Goal: Browse casually

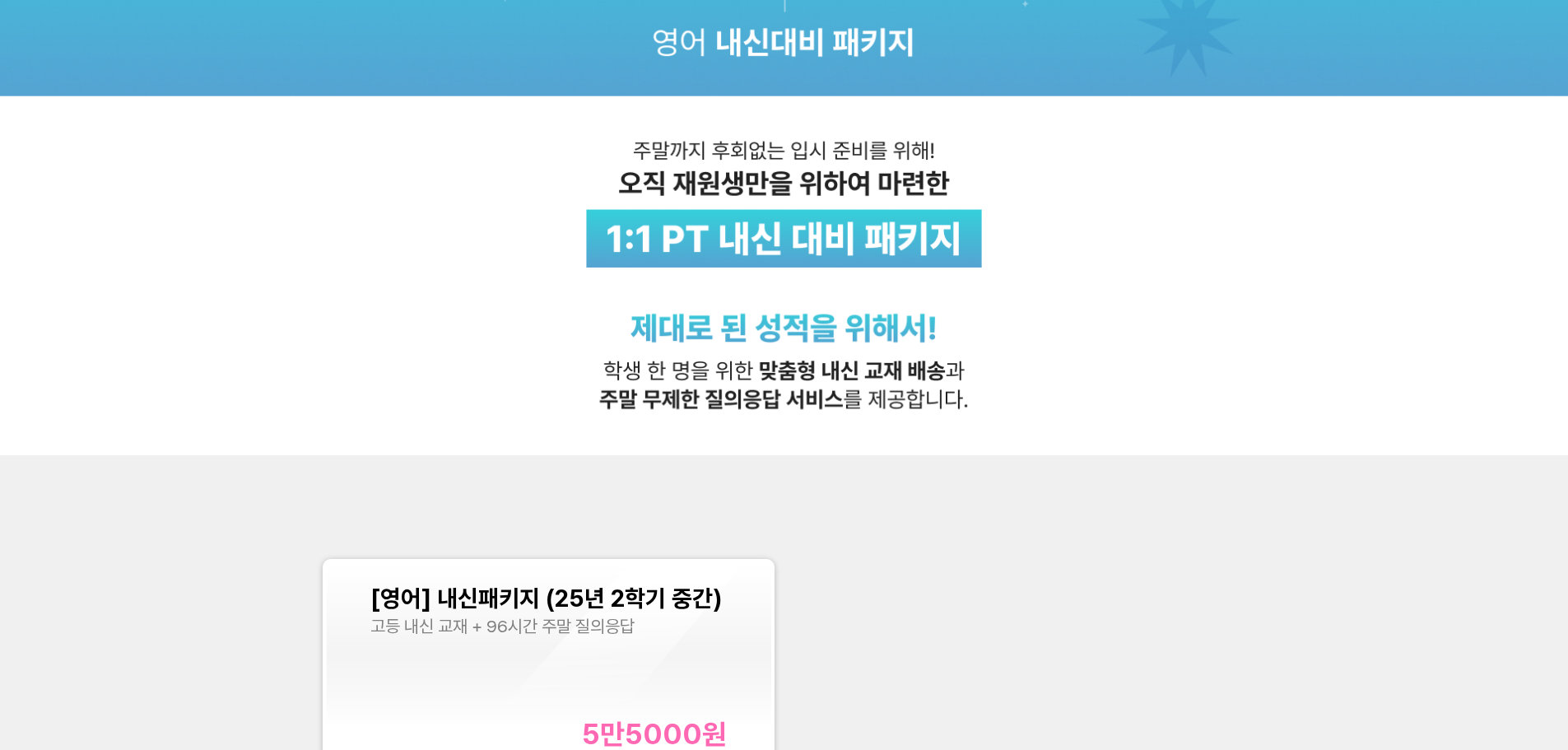
scroll to position [576, 0]
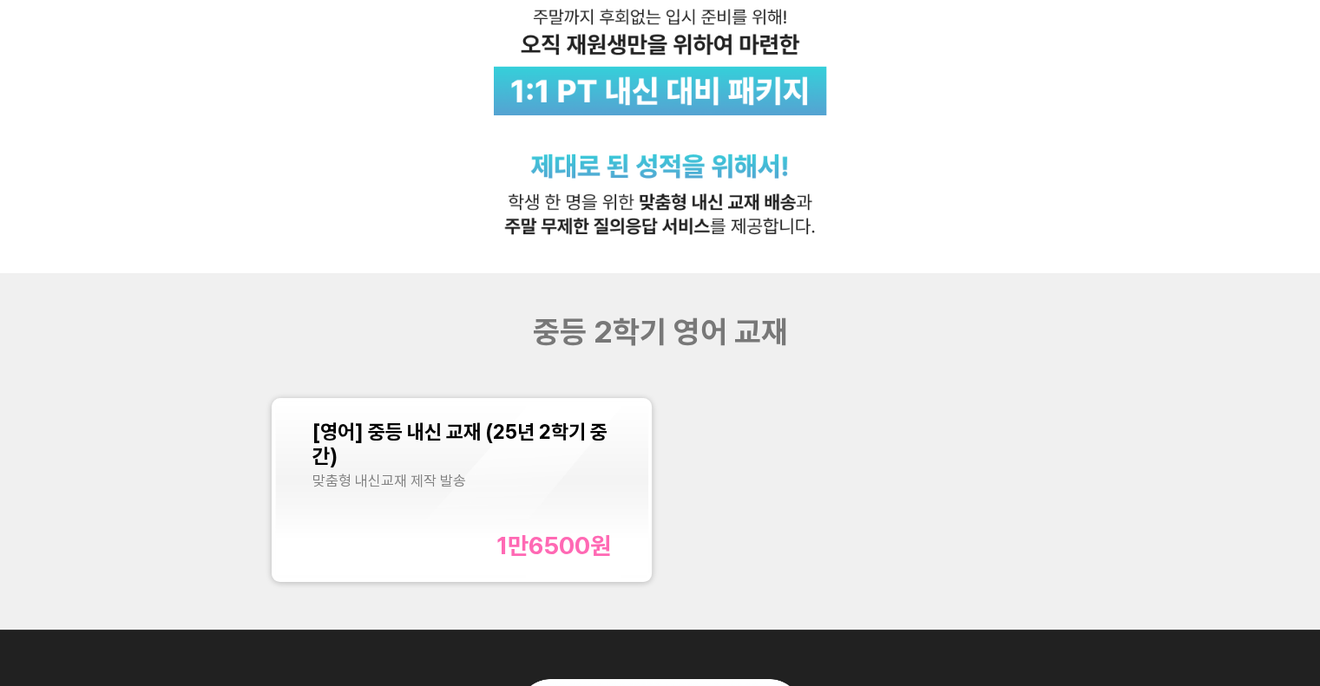
scroll to position [607, 0]
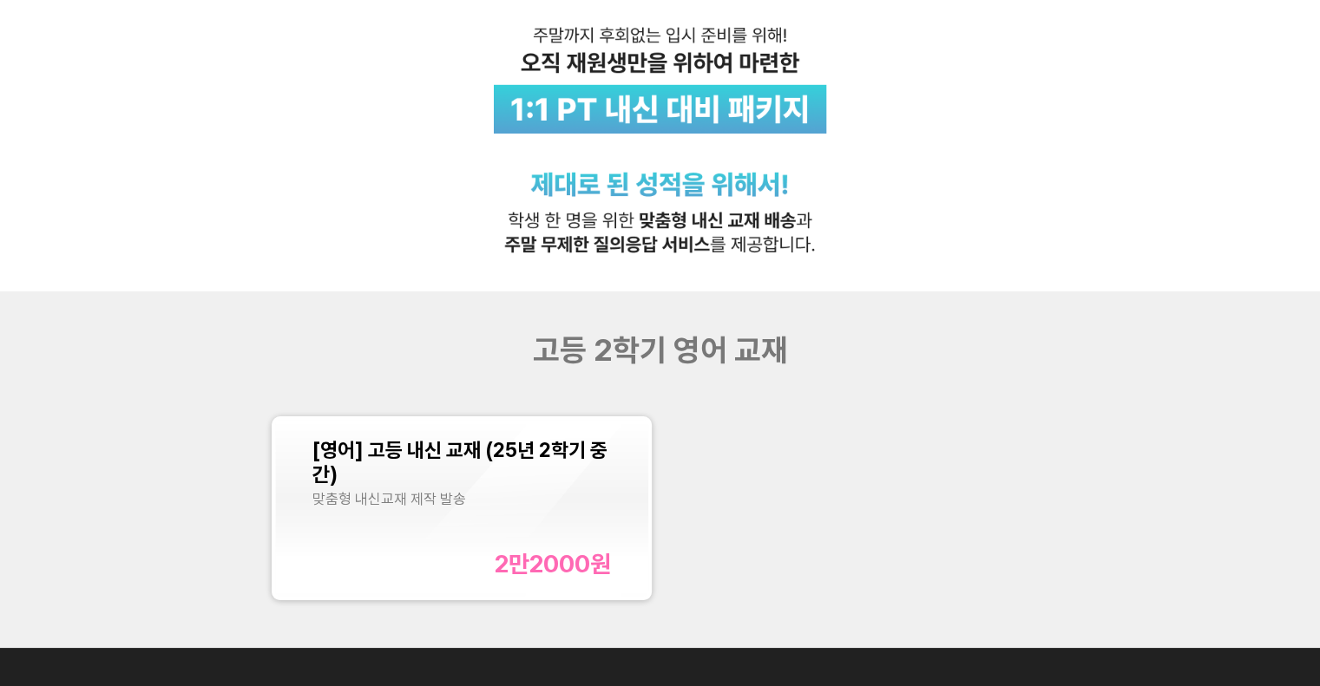
scroll to position [694, 0]
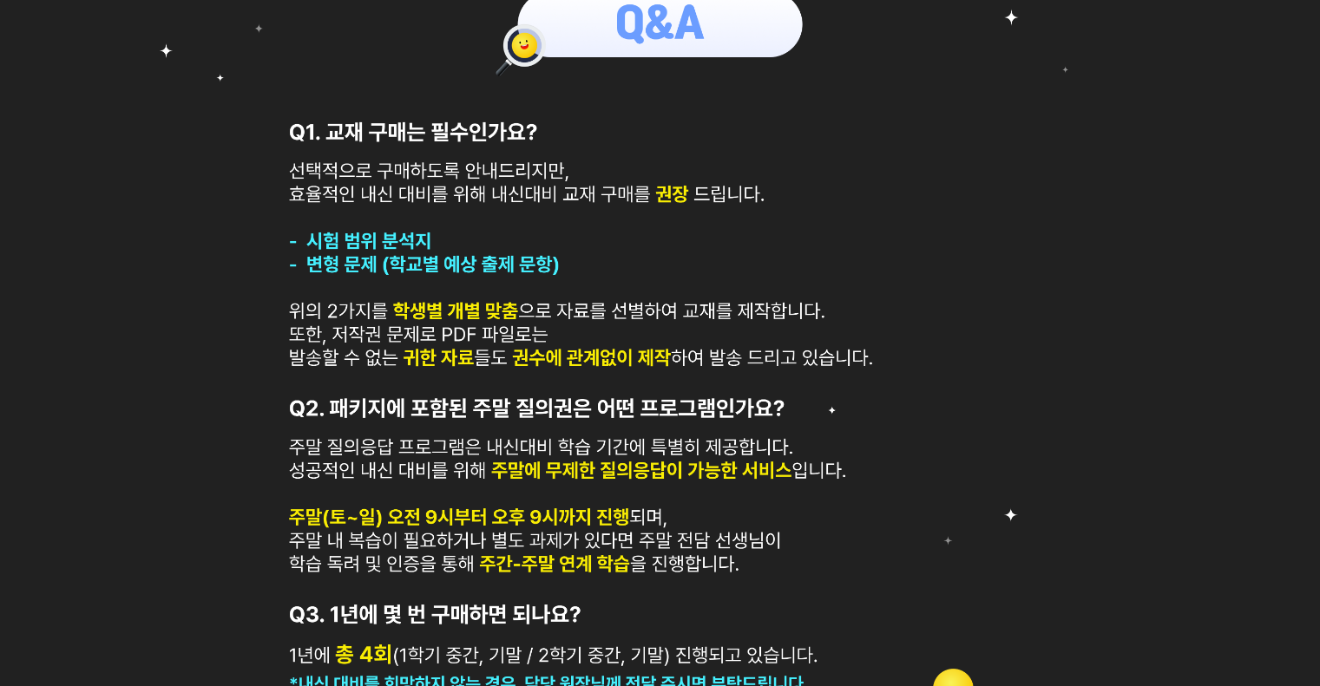
scroll to position [1041, 0]
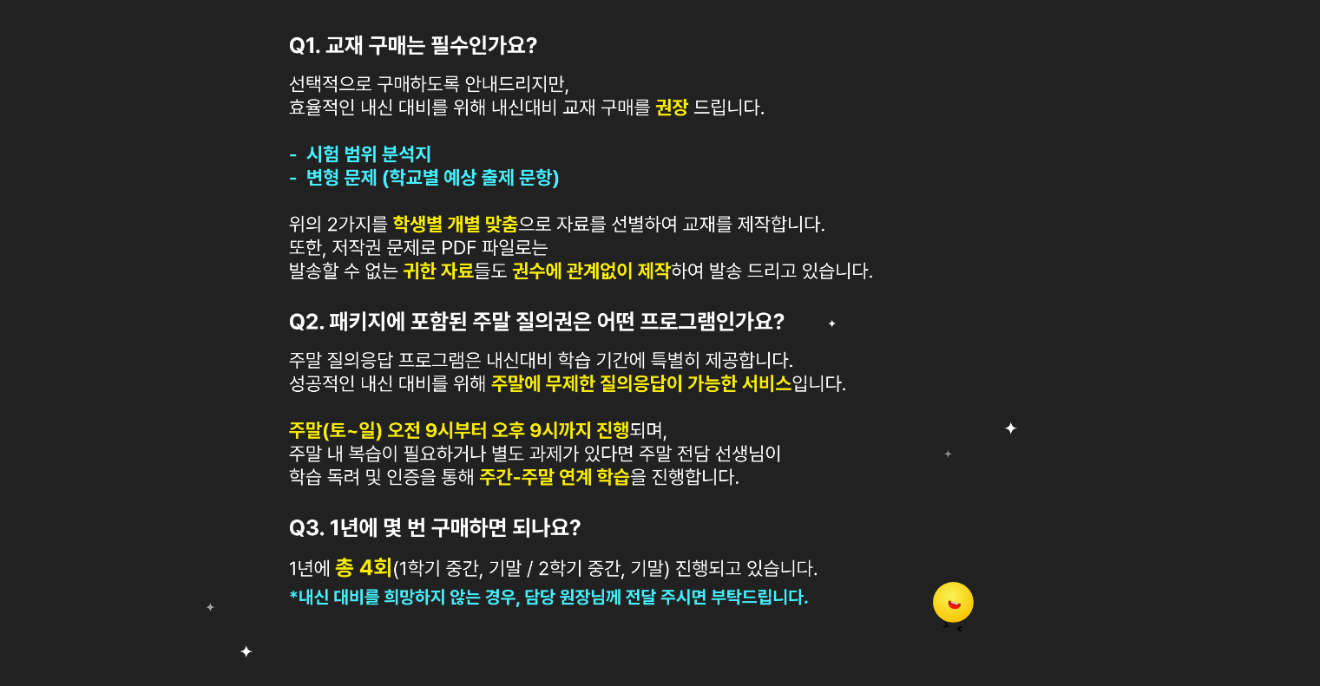
click at [160, 572] on img at bounding box center [660, 290] width 1320 height 870
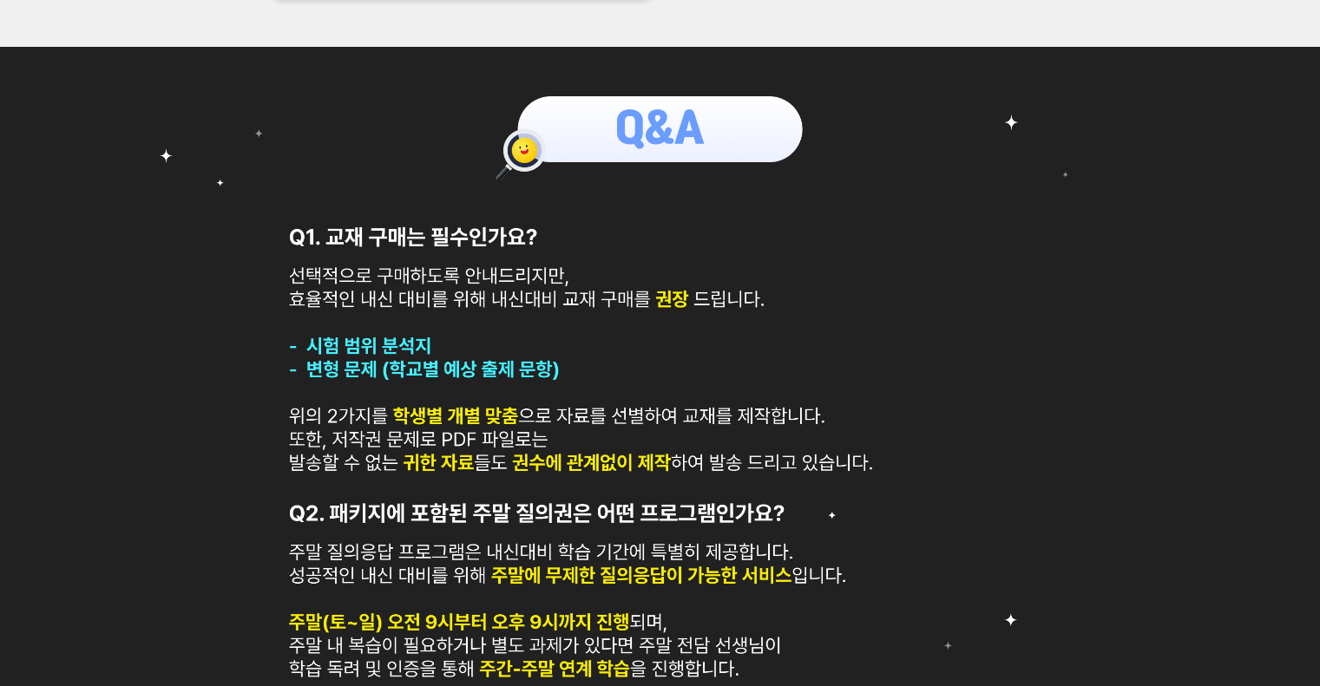
scroll to position [955, 0]
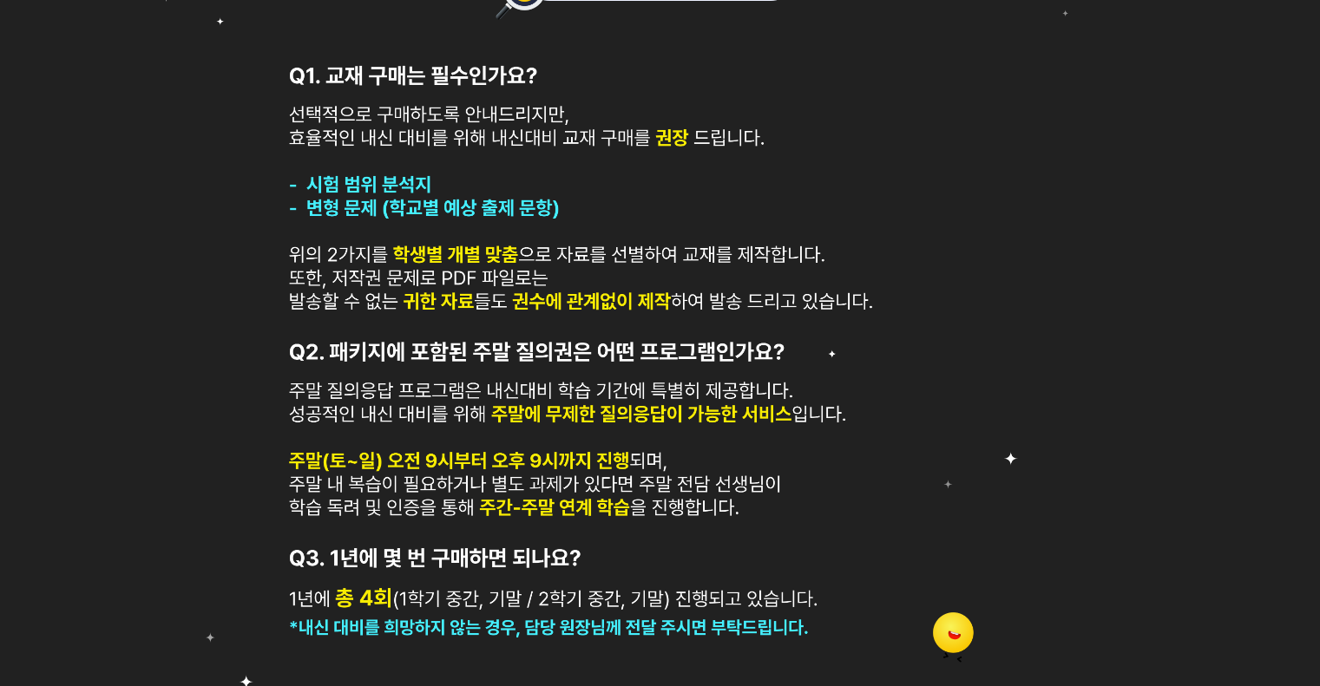
scroll to position [1041, 0]
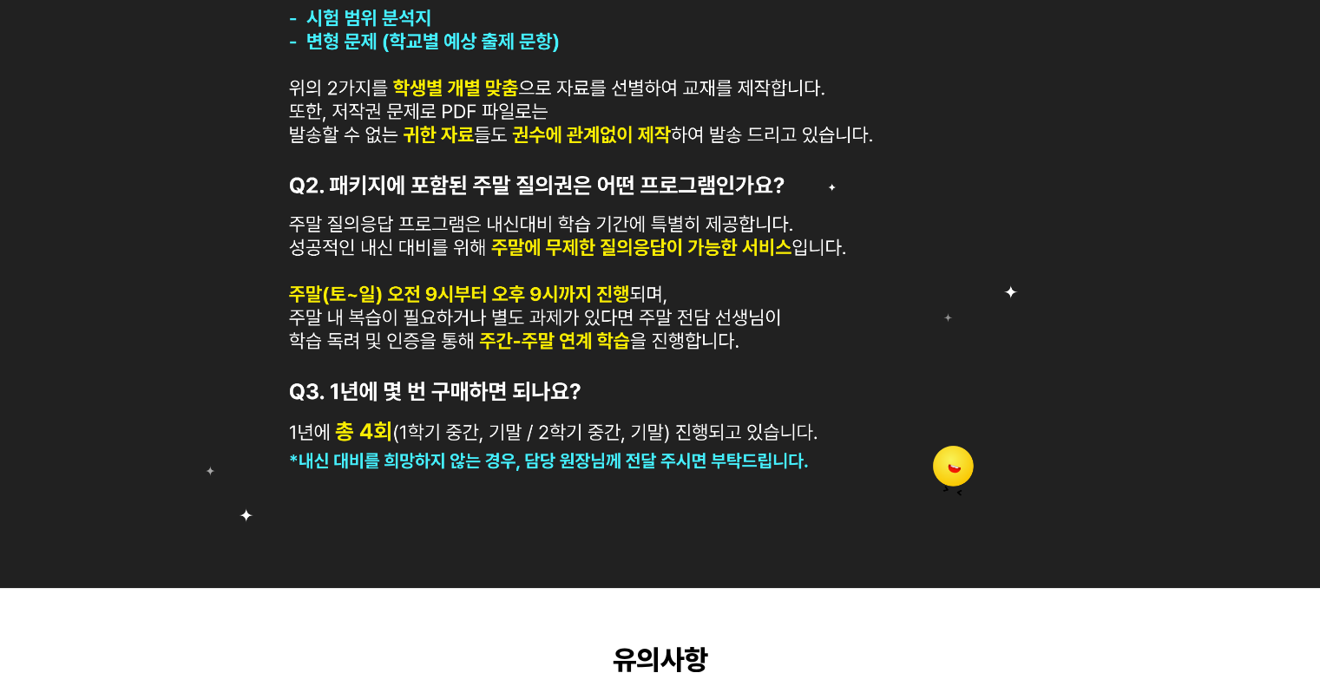
scroll to position [1128, 0]
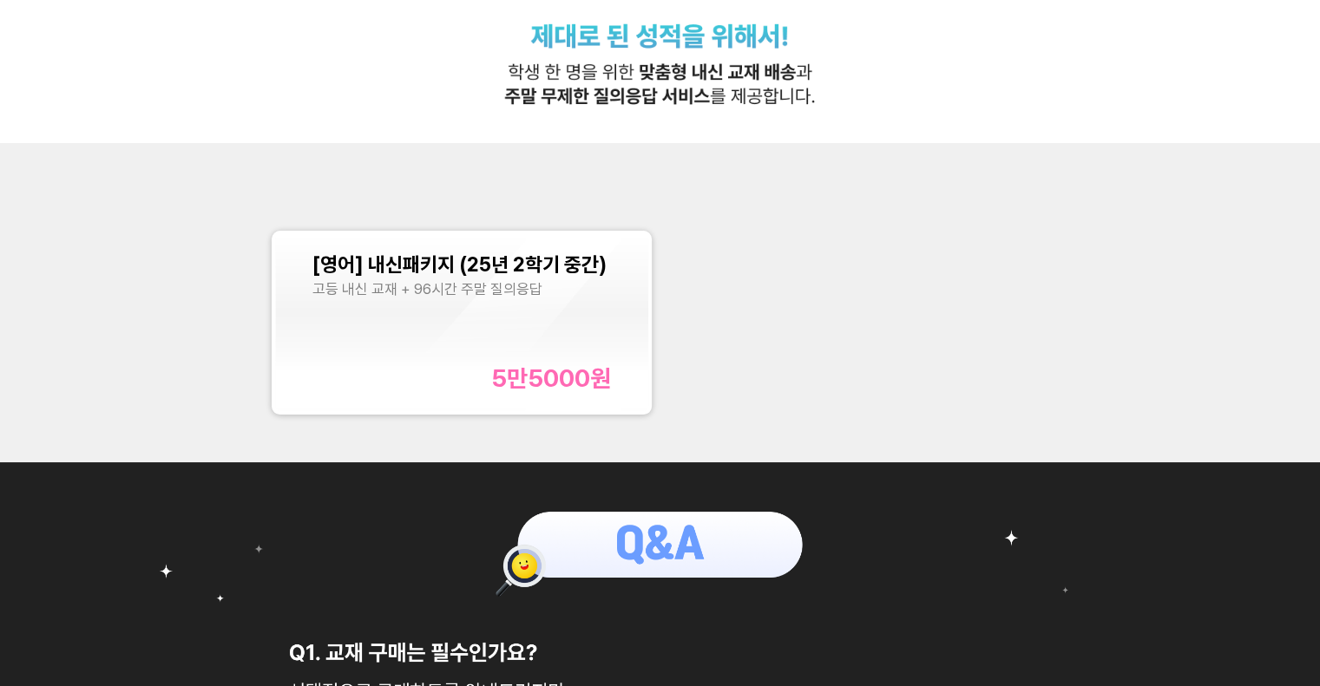
scroll to position [1041, 0]
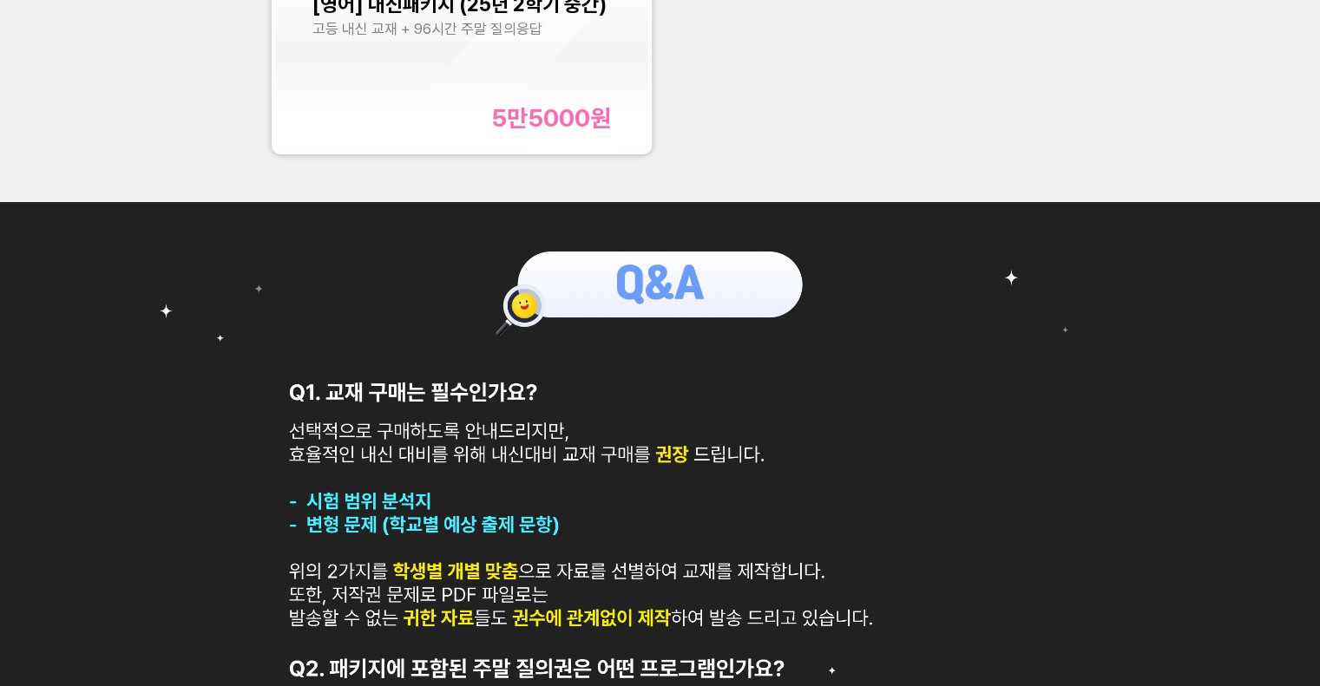
scroll to position [607, 0]
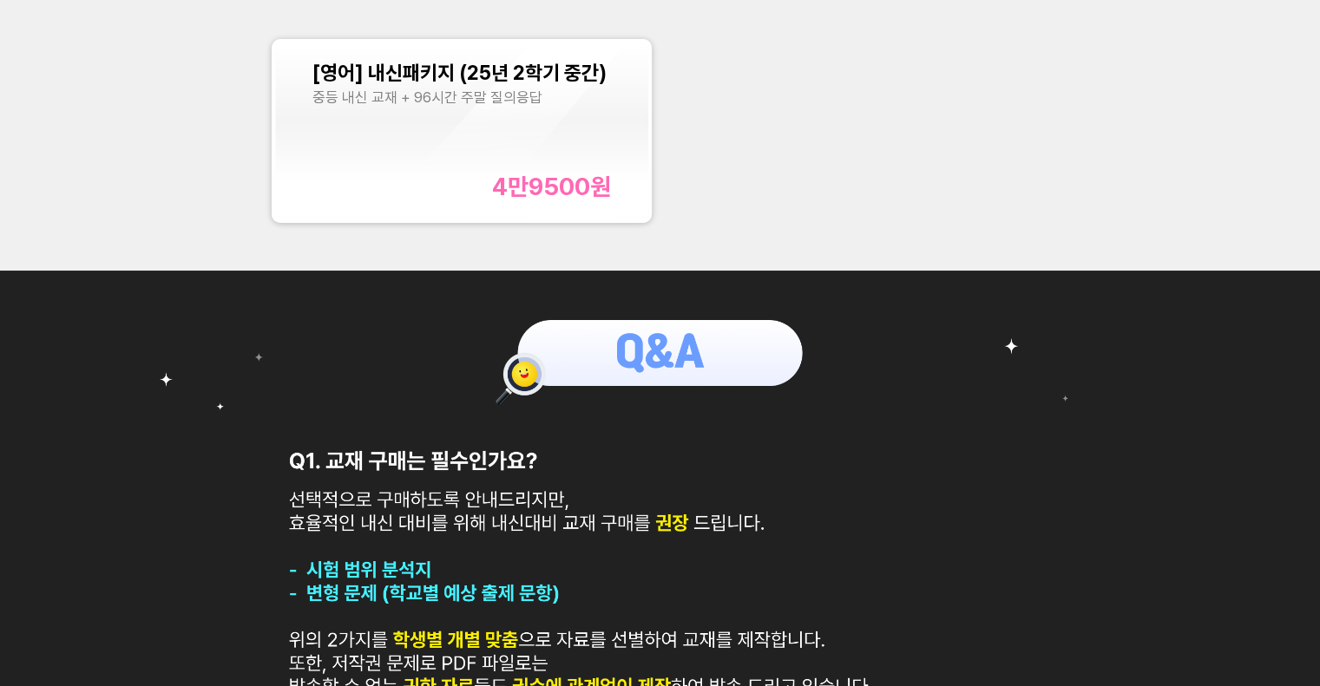
scroll to position [434, 0]
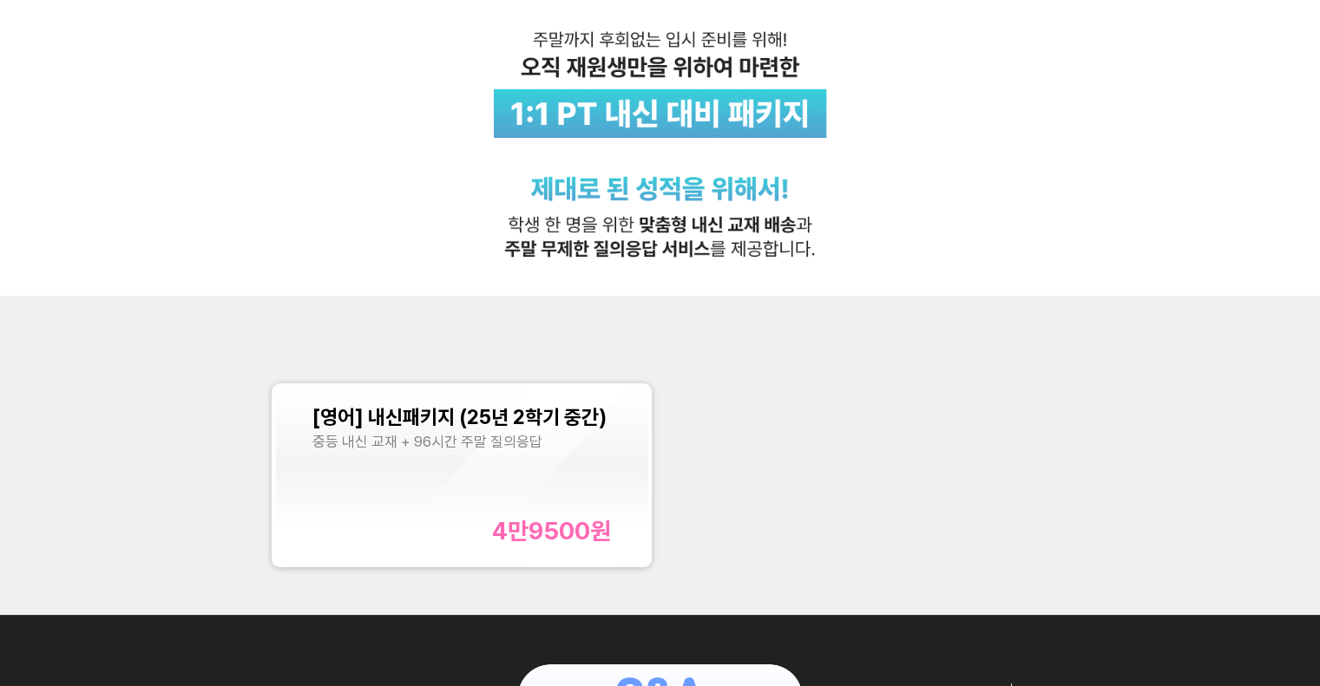
scroll to position [434, 0]
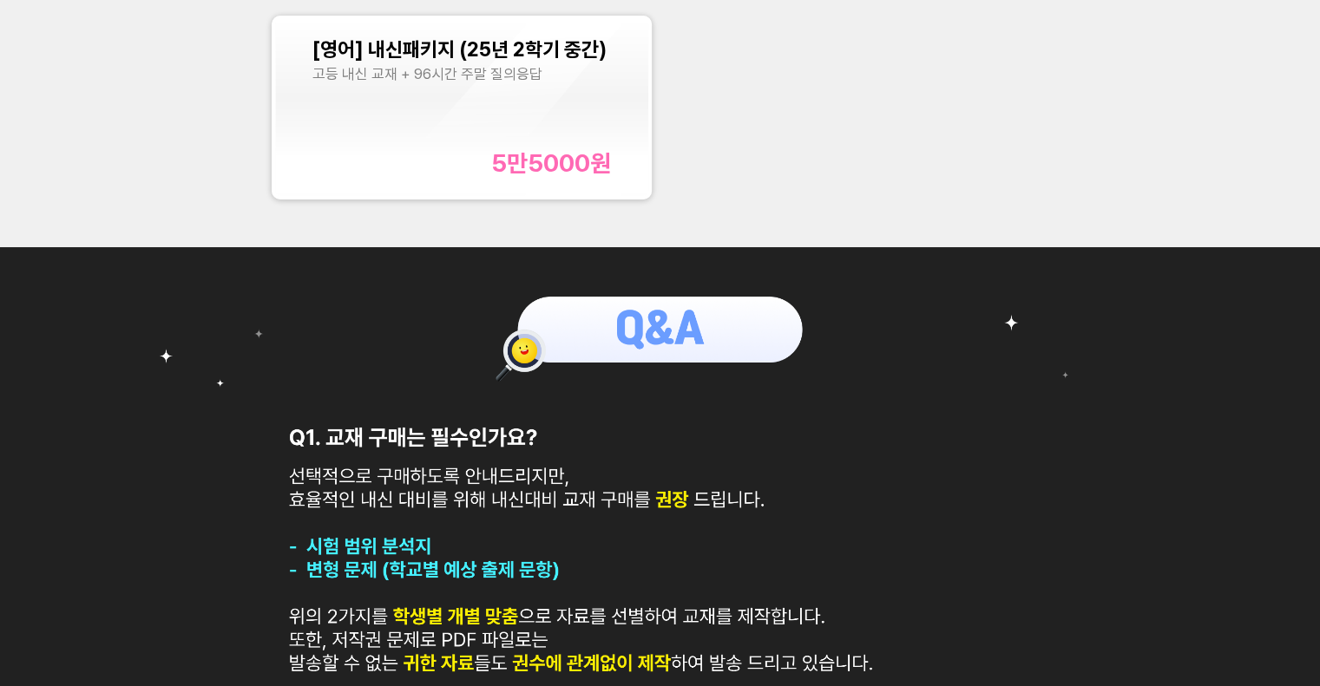
scroll to position [607, 0]
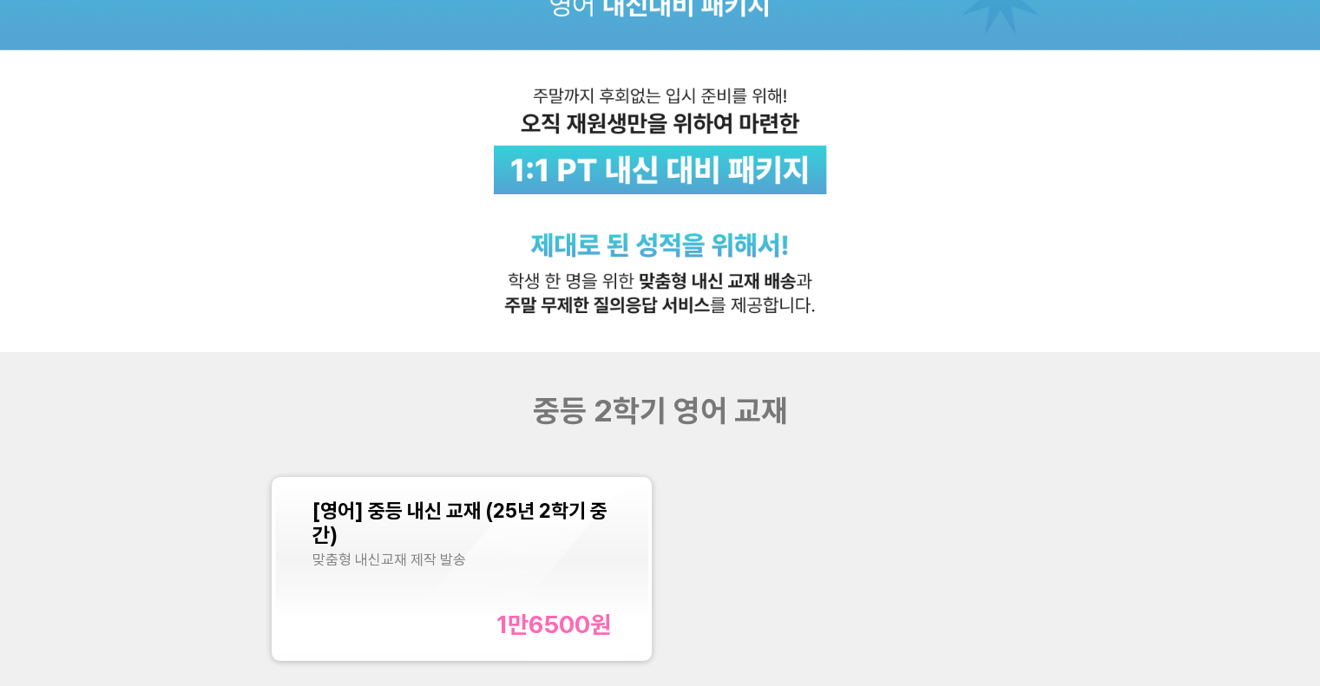
scroll to position [434, 0]
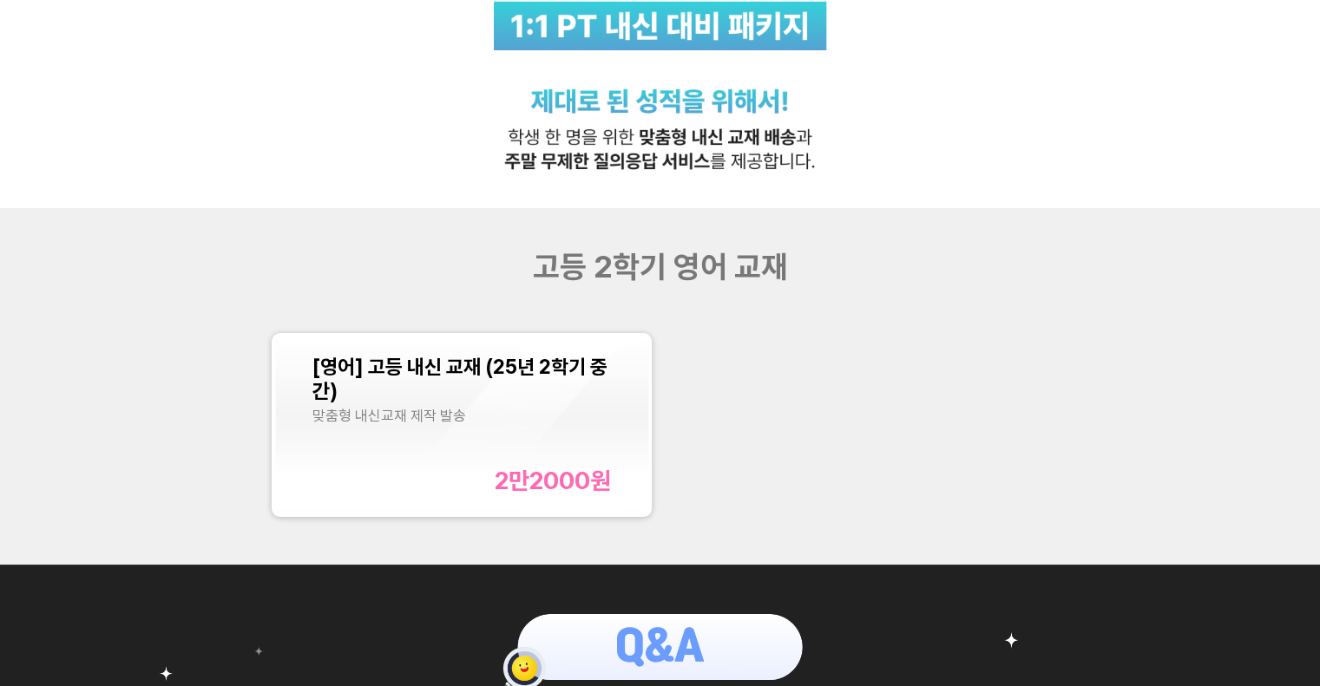
scroll to position [521, 0]
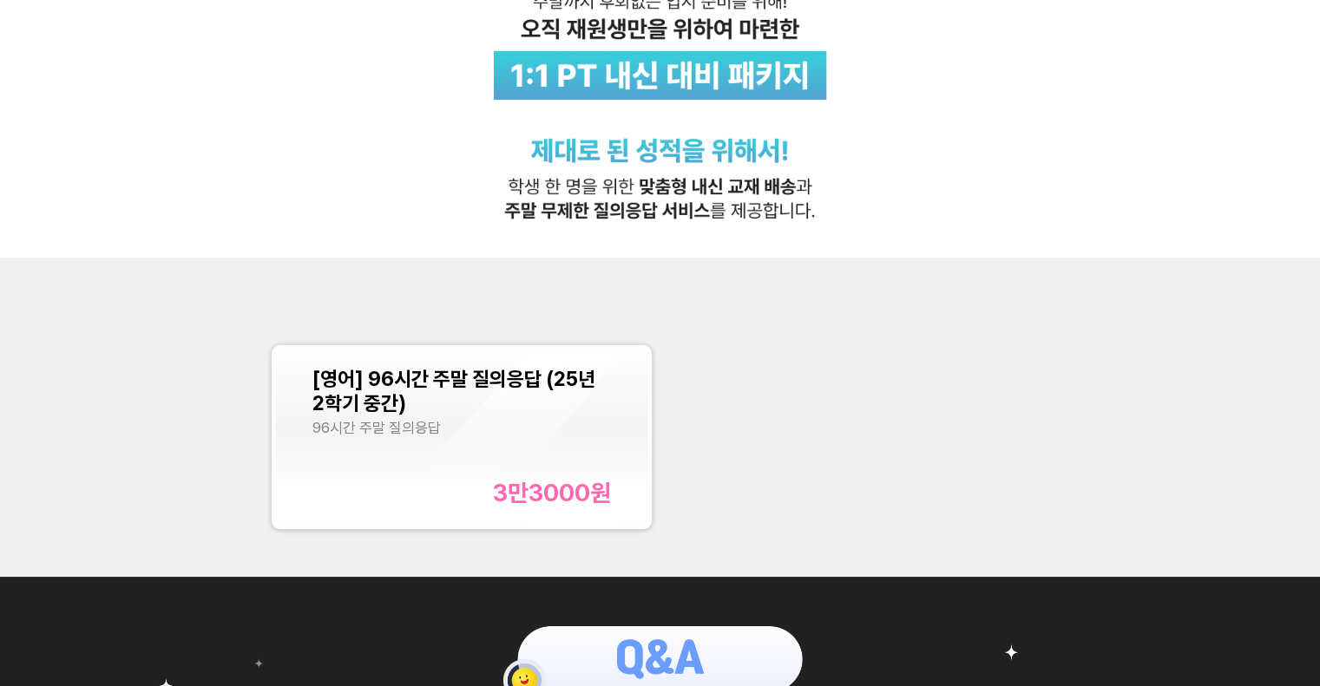
scroll to position [521, 0]
